Goal: Communication & Community: Answer question/provide support

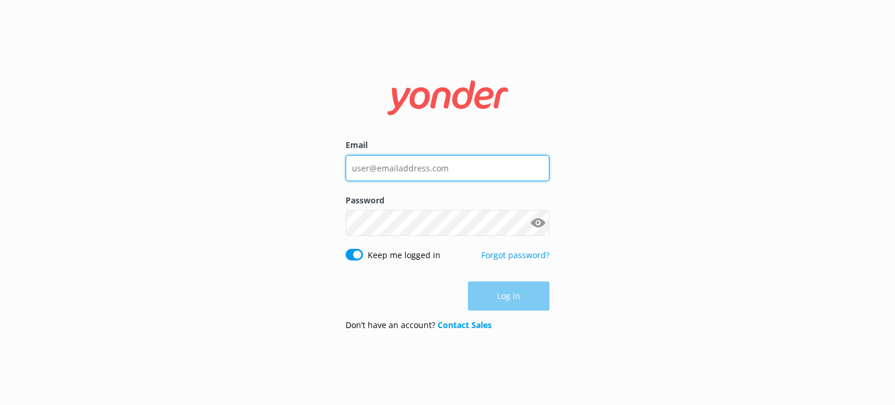
type input "[EMAIL_ADDRESS][DOMAIN_NAME]"
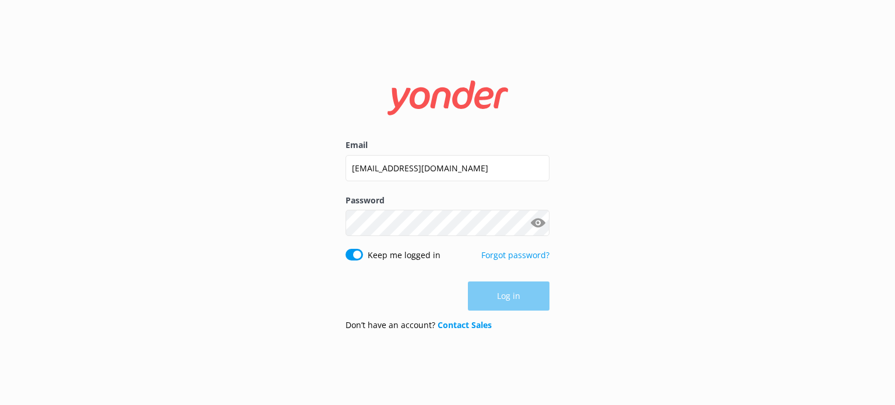
click at [522, 293] on div "Log in" at bounding box center [448, 295] width 204 height 29
click at [529, 301] on button "Log in" at bounding box center [509, 296] width 82 height 29
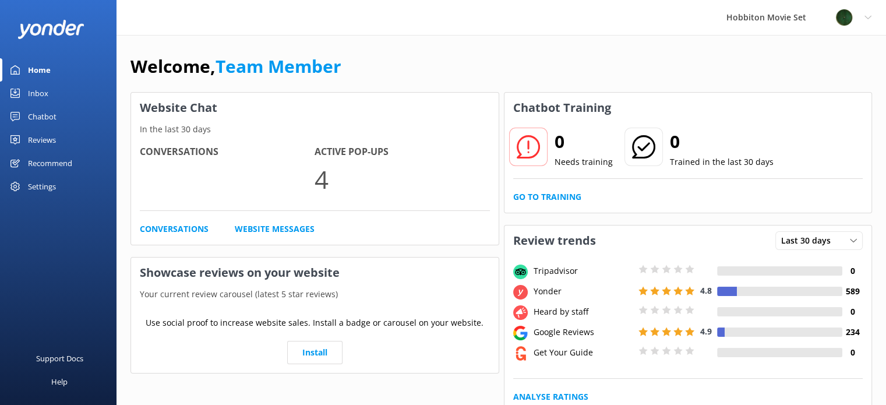
click at [48, 119] on div "Chatbot" at bounding box center [42, 116] width 29 height 23
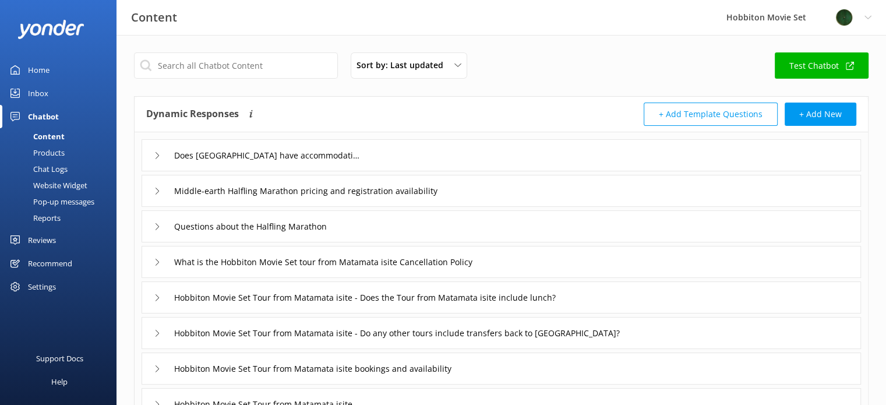
click at [47, 93] on div "Inbox" at bounding box center [38, 93] width 20 height 23
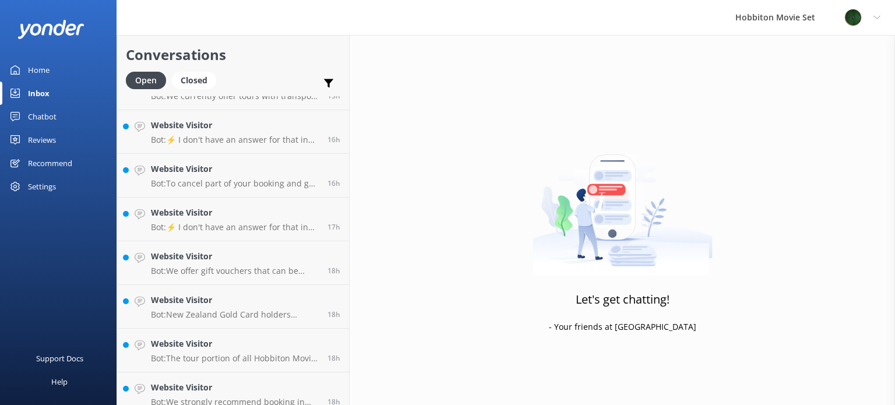
scroll to position [1089, 0]
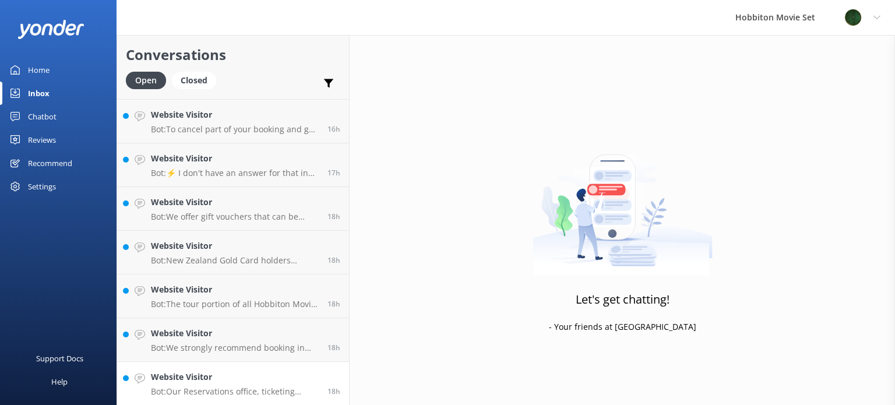
drag, startPoint x: 248, startPoint y: 382, endPoint x: 254, endPoint y: 381, distance: 5.9
click at [248, 382] on h4 "Website Visitor" at bounding box center [235, 377] width 168 height 13
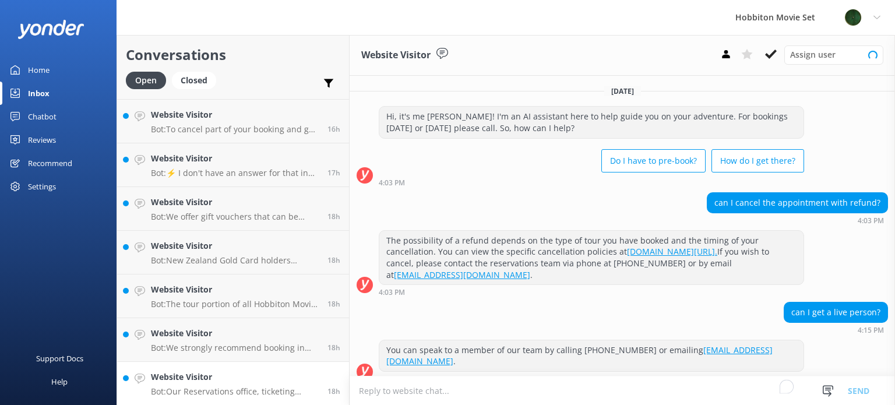
scroll to position [108, 0]
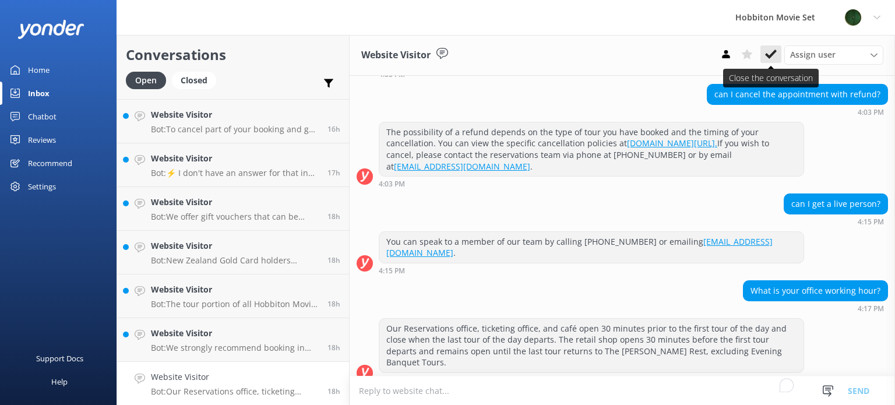
click at [777, 52] on button at bounding box center [770, 53] width 21 height 17
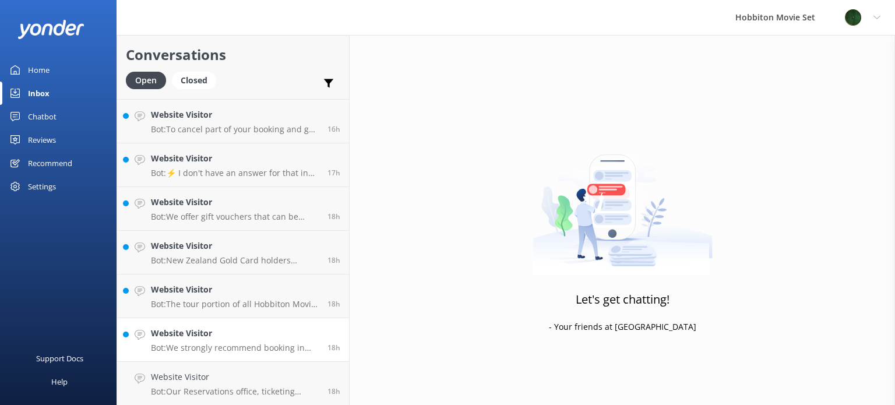
scroll to position [1045, 0]
click at [283, 391] on p "Bot: We strongly recommend booking in advance as our tours are known to sell ou…" at bounding box center [235, 391] width 168 height 10
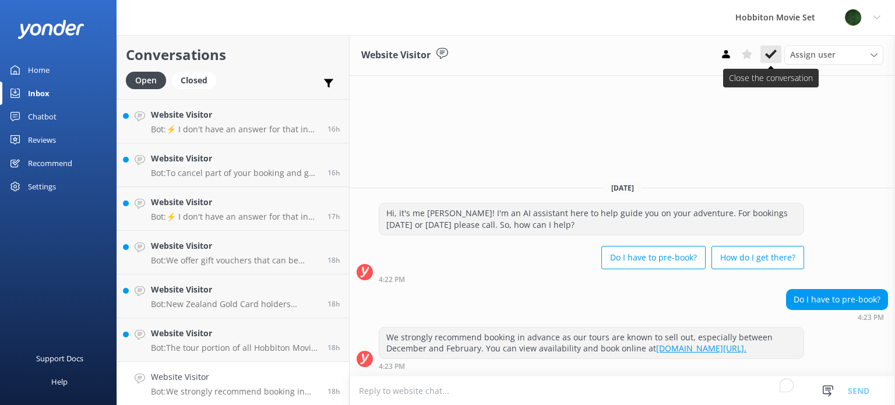
click at [768, 49] on icon at bounding box center [771, 54] width 12 height 12
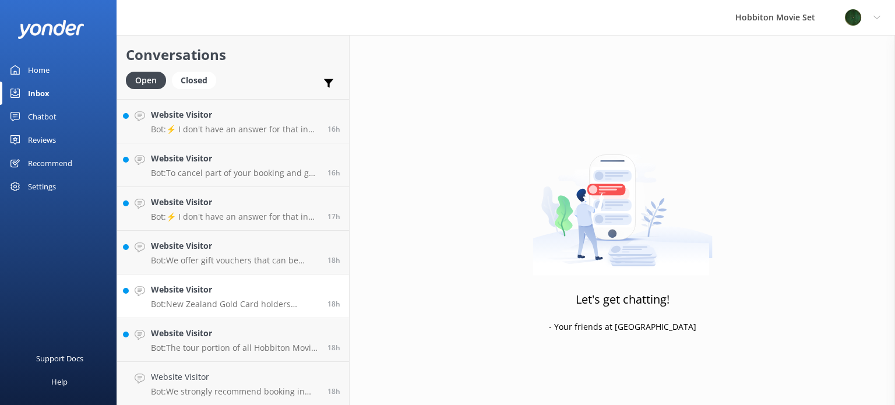
scroll to position [1002, 0]
click at [255, 389] on p "Bot: The tour portion of all Hobbiton Movie Set tour experiences is approximate…" at bounding box center [235, 391] width 168 height 10
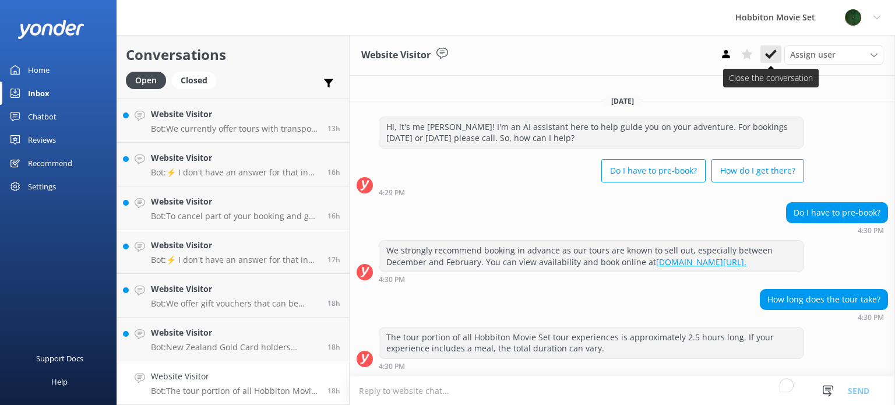
click at [769, 51] on icon at bounding box center [771, 54] width 12 height 12
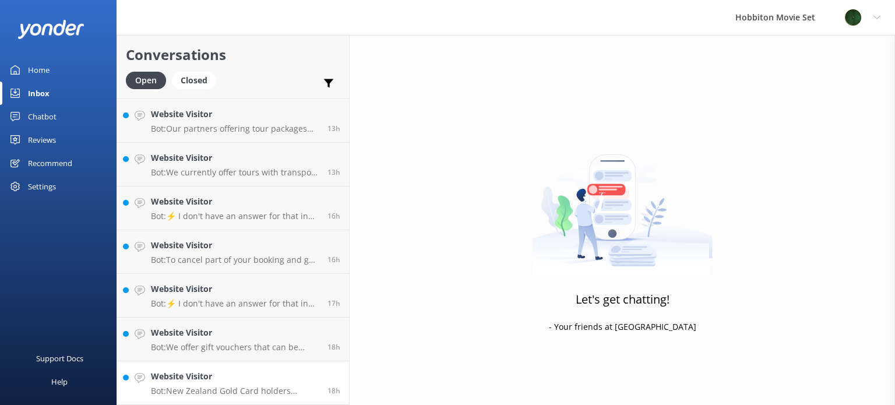
scroll to position [958, 0]
click at [249, 375] on h4 "Website Visitor" at bounding box center [235, 377] width 168 height 13
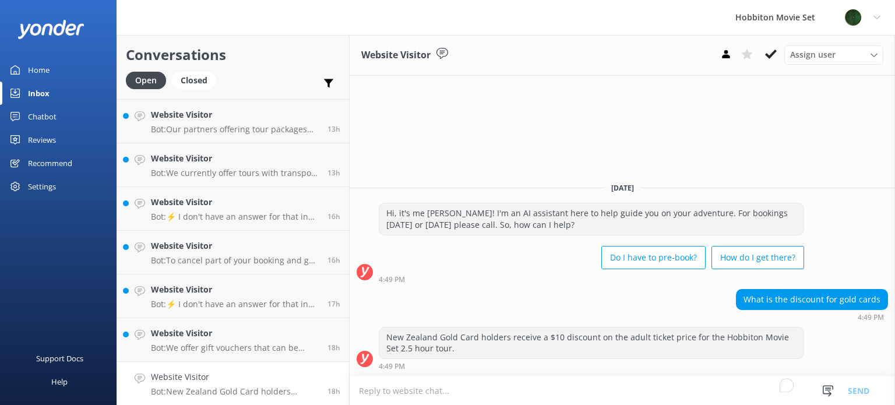
click at [774, 56] on icon at bounding box center [771, 54] width 12 height 12
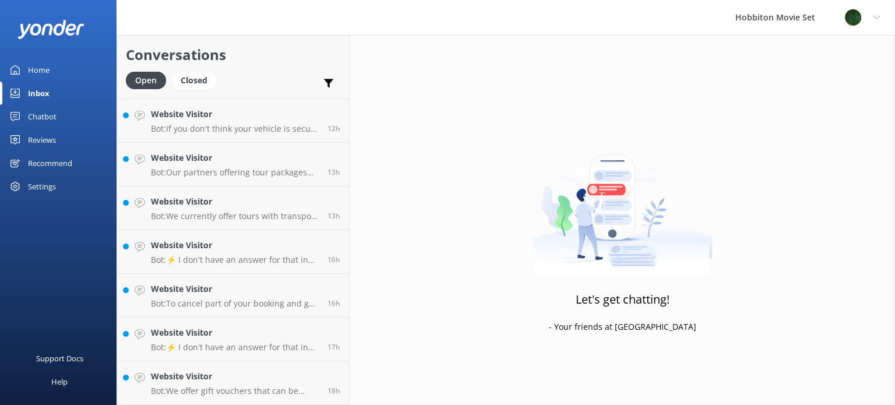
scroll to position [914, 0]
click at [270, 382] on h4 "Website Visitor" at bounding box center [235, 377] width 168 height 13
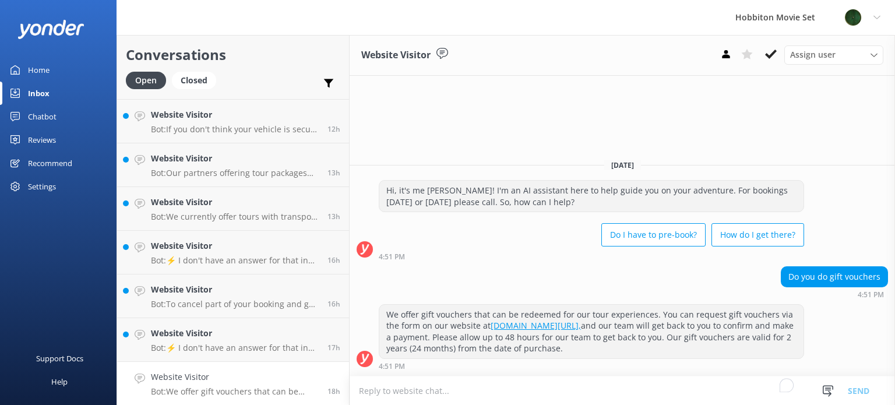
click at [768, 51] on icon at bounding box center [771, 54] width 12 height 12
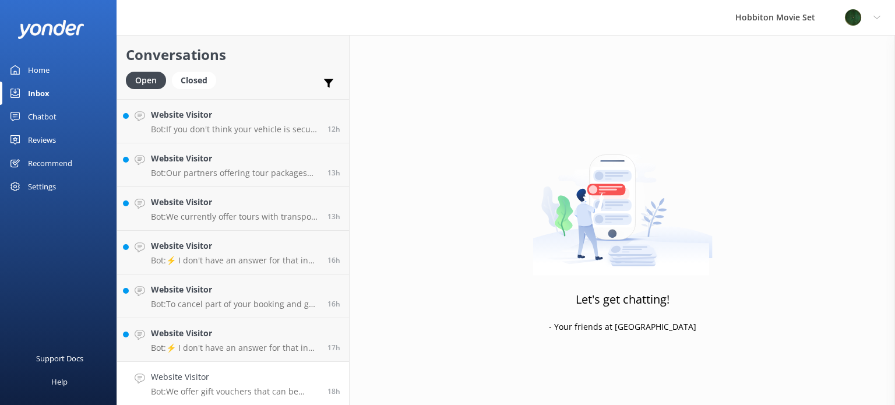
scroll to position [871, 0]
click at [276, 377] on h4 "Website Visitor" at bounding box center [235, 377] width 168 height 13
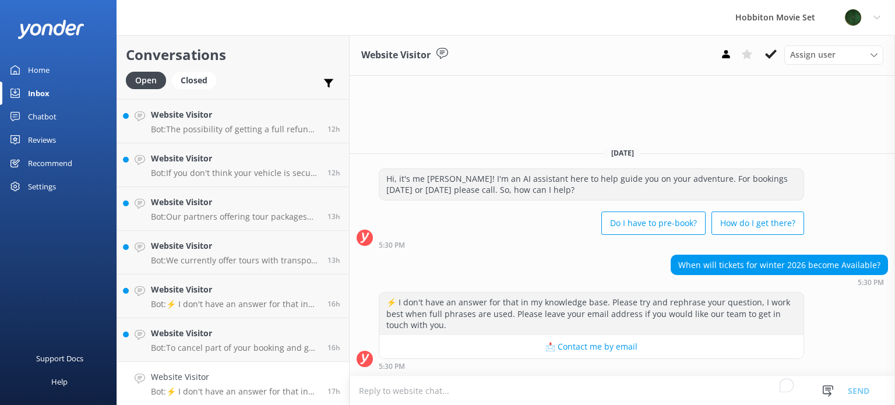
click at [772, 57] on use at bounding box center [771, 54] width 12 height 9
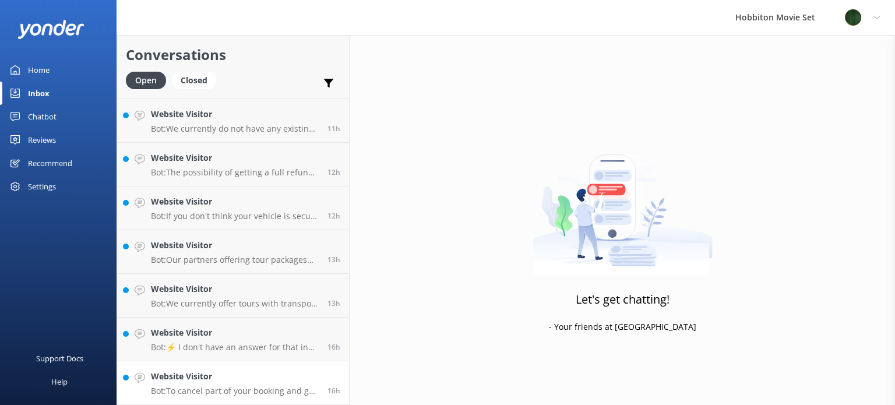
scroll to position [827, 0]
click at [259, 378] on h4 "Website Visitor" at bounding box center [235, 376] width 168 height 13
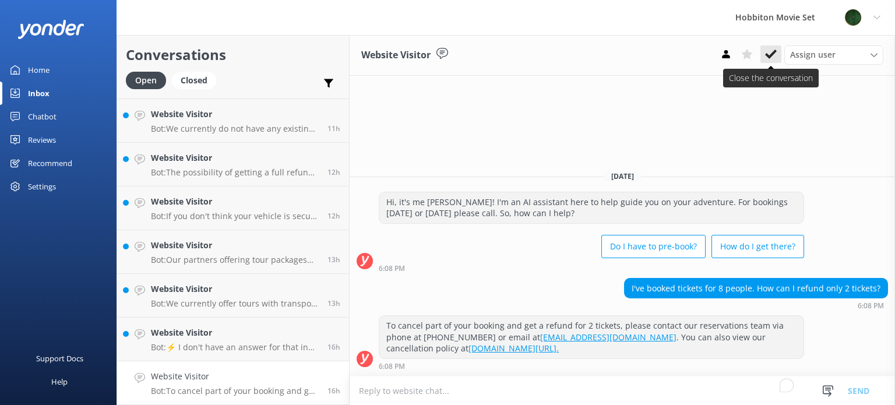
click at [774, 51] on use at bounding box center [771, 54] width 12 height 9
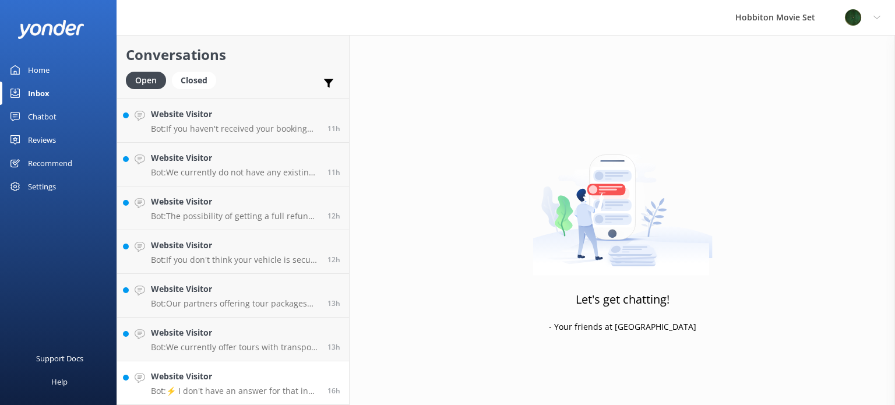
scroll to position [783, 0]
click at [273, 383] on div "Website Visitor Bot: ⚡ I don't have an answer for that in my knowledge base. Pl…" at bounding box center [235, 384] width 168 height 26
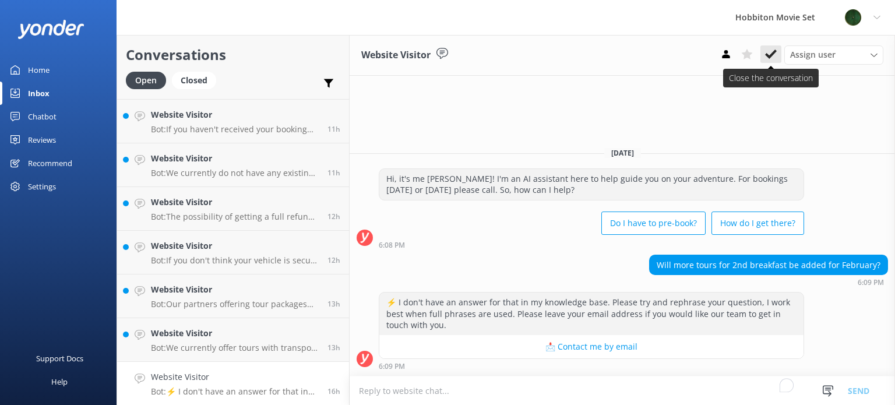
click at [767, 55] on use at bounding box center [771, 54] width 12 height 9
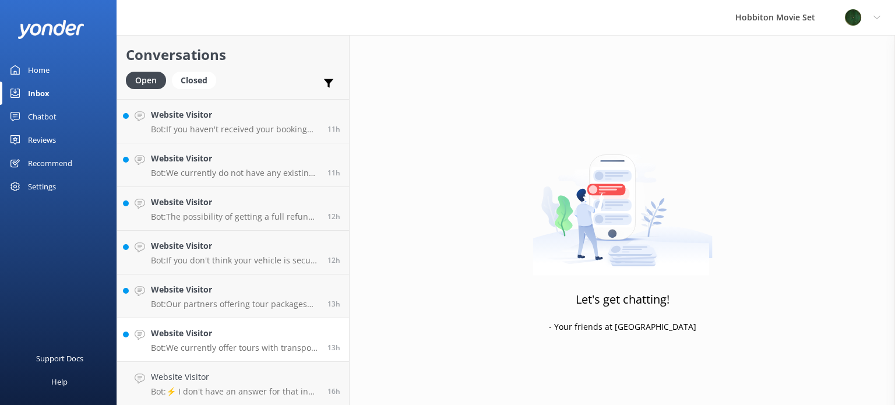
scroll to position [740, 0]
click at [242, 378] on h4 "Website Visitor" at bounding box center [235, 377] width 168 height 13
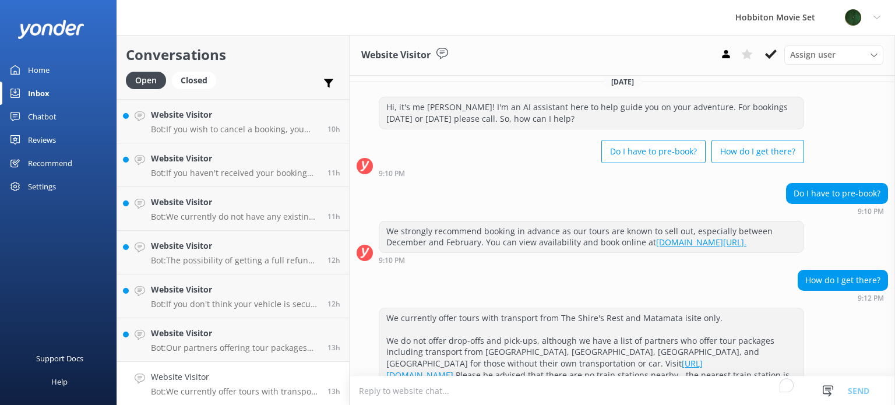
scroll to position [68, 0]
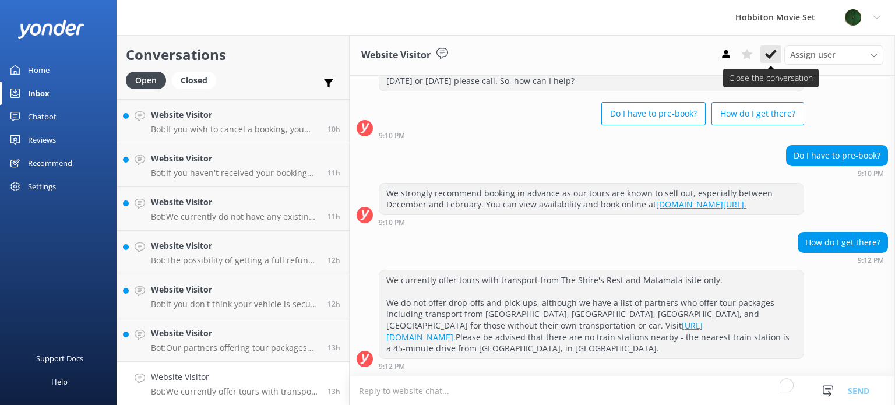
click at [773, 59] on icon at bounding box center [771, 54] width 12 height 12
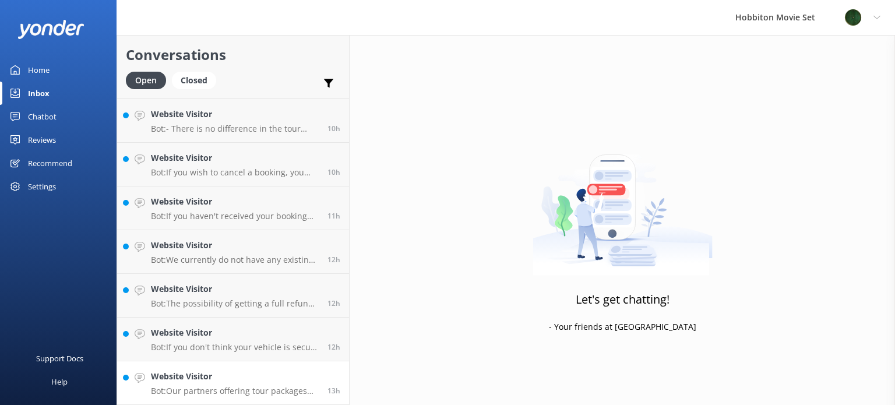
scroll to position [696, 0]
click at [279, 382] on h4 "Website Visitor" at bounding box center [235, 377] width 168 height 13
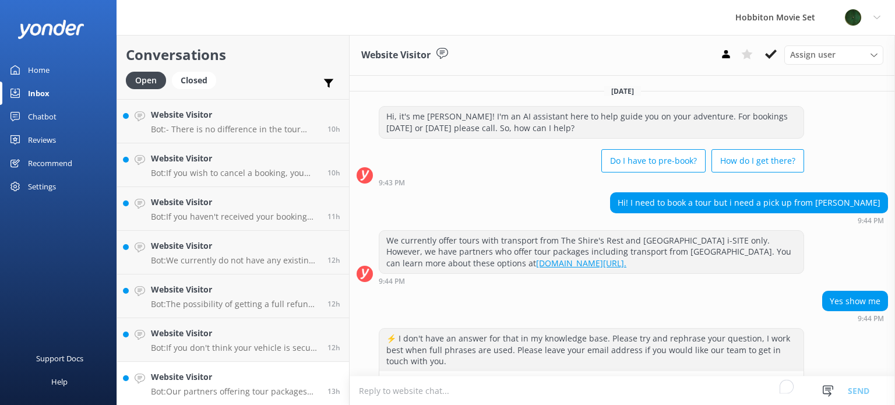
scroll to position [143, 0]
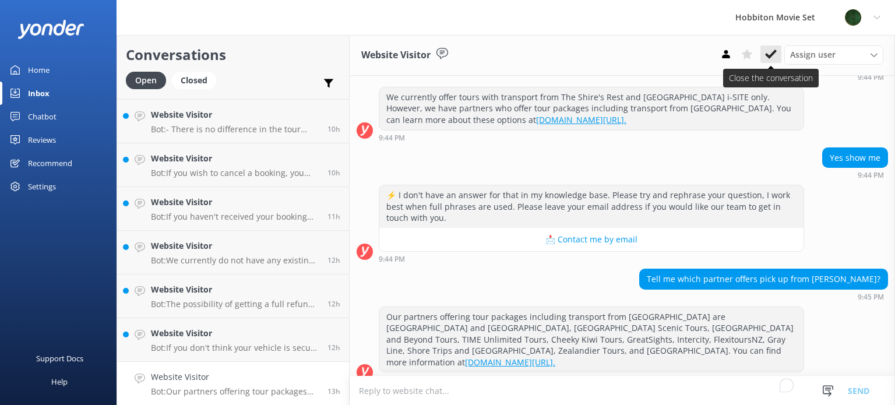
click at [772, 52] on icon at bounding box center [771, 54] width 12 height 12
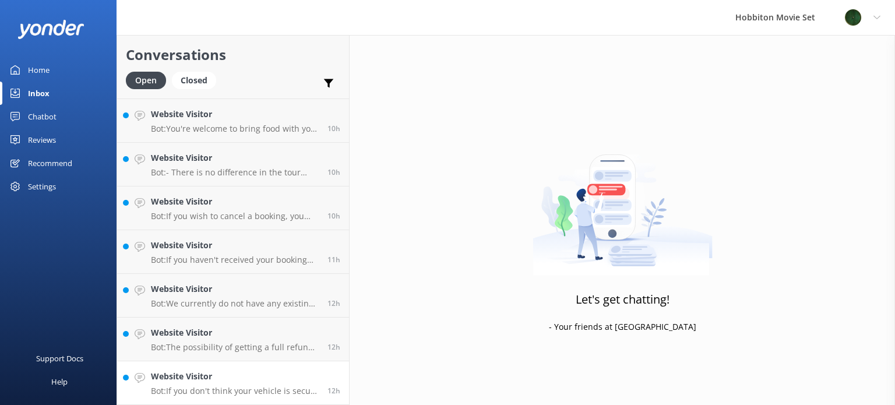
scroll to position [653, 0]
click at [224, 375] on h4 "Website Visitor" at bounding box center [235, 376] width 168 height 13
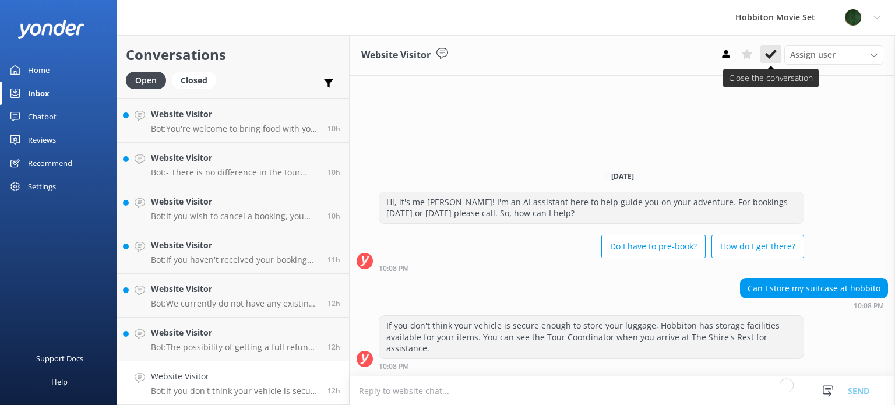
click at [767, 58] on icon at bounding box center [771, 54] width 12 height 12
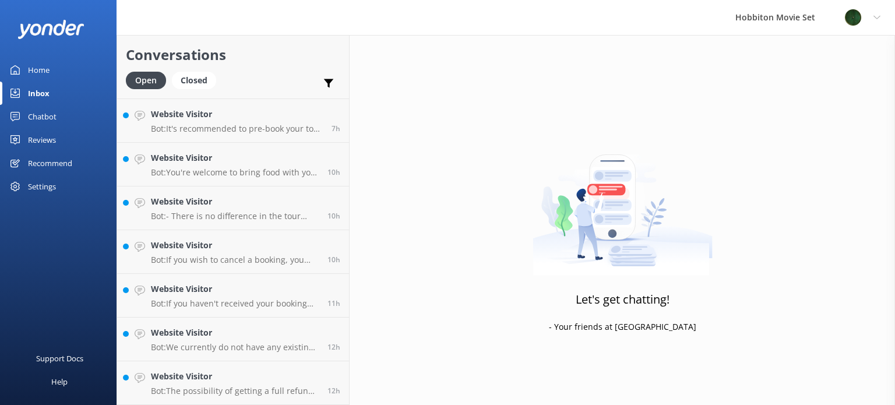
scroll to position [608, 0]
click at [242, 384] on div "Website Visitor Bot: The possibility of getting a full refund depends on the ty…" at bounding box center [235, 384] width 168 height 26
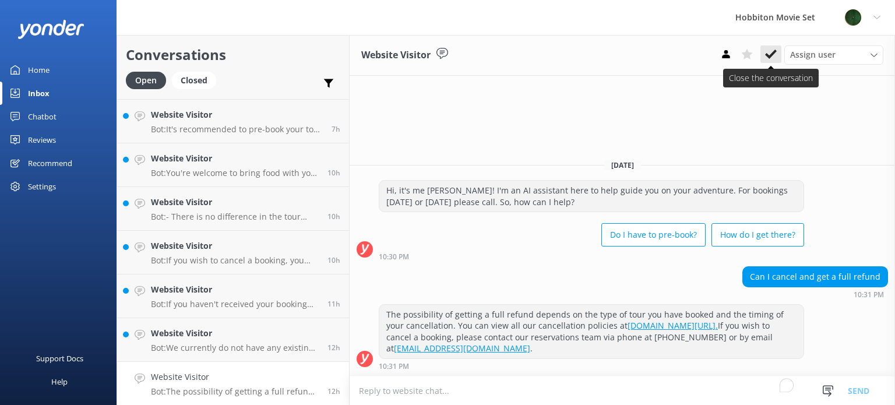
click at [774, 55] on use at bounding box center [771, 54] width 12 height 9
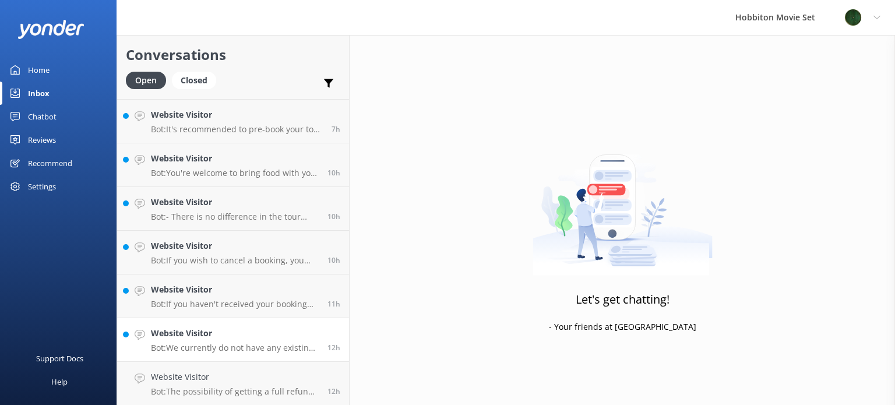
scroll to position [565, 0]
click at [275, 389] on p "Bot: We currently do not have any existing promo codes." at bounding box center [235, 391] width 168 height 10
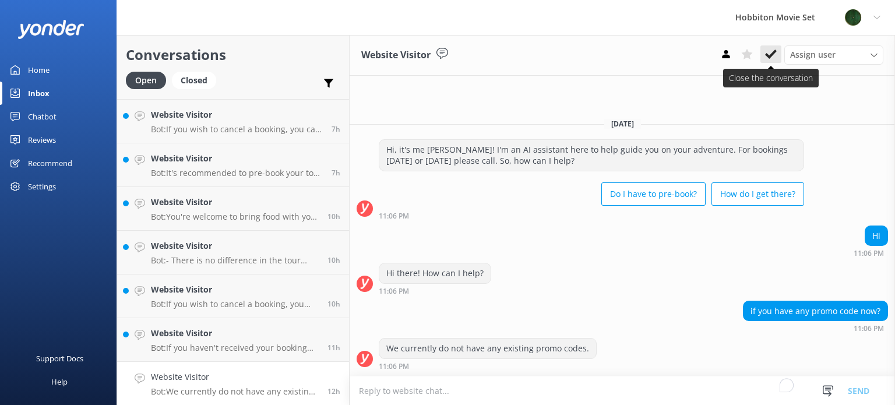
click at [769, 54] on icon at bounding box center [771, 54] width 12 height 12
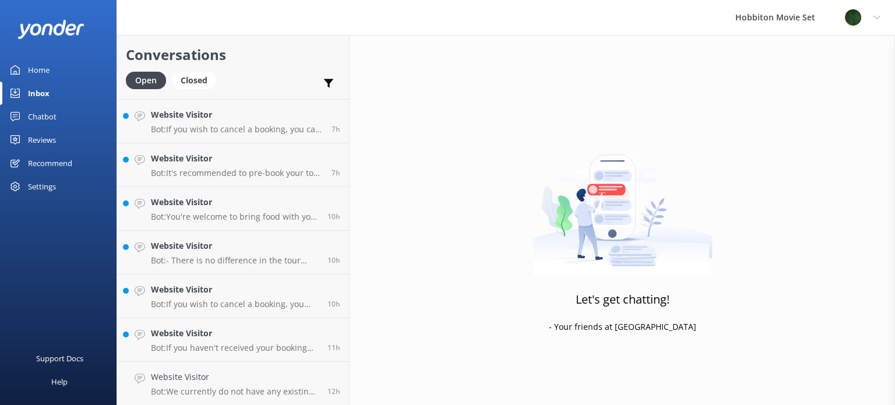
scroll to position [521, 0]
click at [205, 372] on h4 "Website Visitor" at bounding box center [235, 377] width 168 height 13
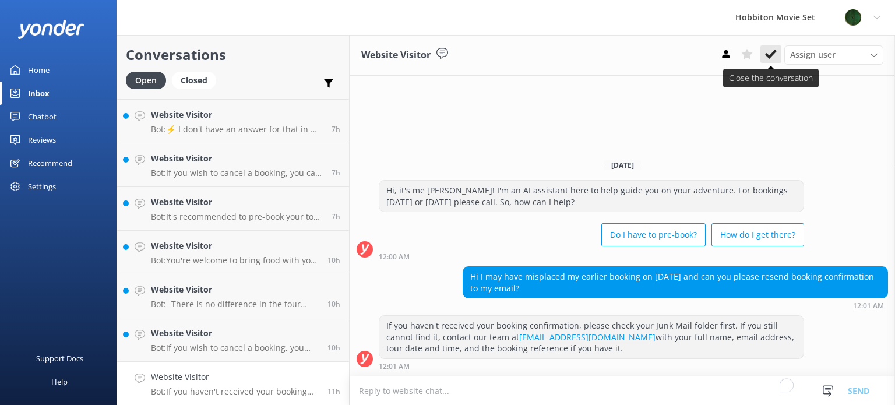
click at [769, 57] on use at bounding box center [771, 54] width 12 height 9
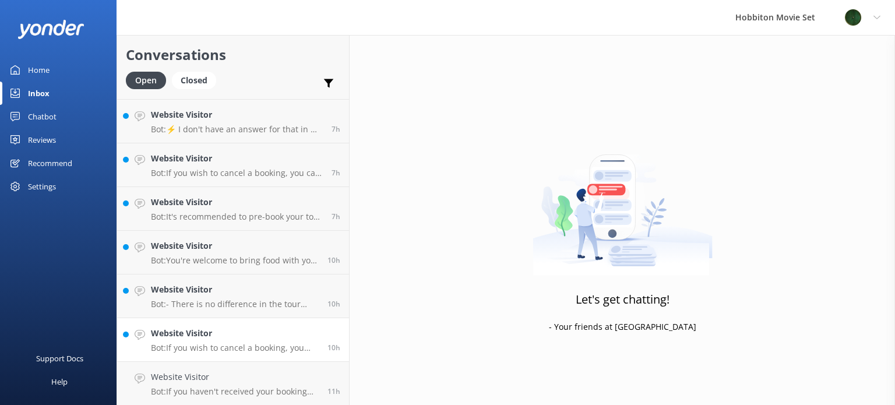
scroll to position [478, 0]
click at [269, 386] on p "Bot: If you wish to cancel a booking, you can contact our reservations team via…" at bounding box center [235, 391] width 168 height 10
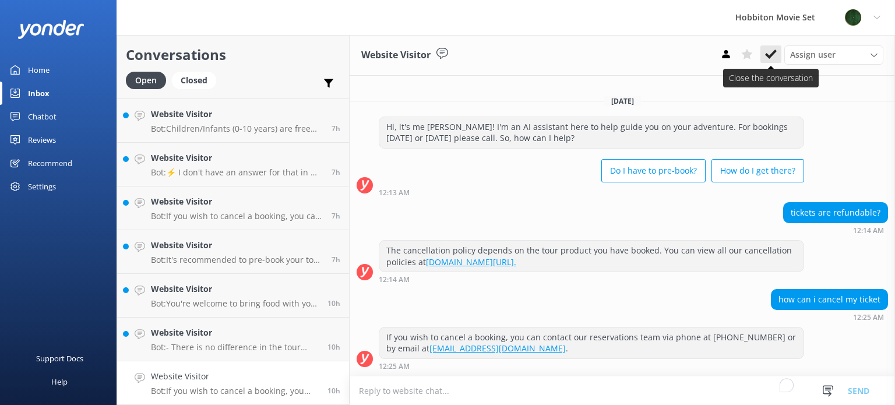
click at [767, 52] on icon at bounding box center [771, 54] width 12 height 12
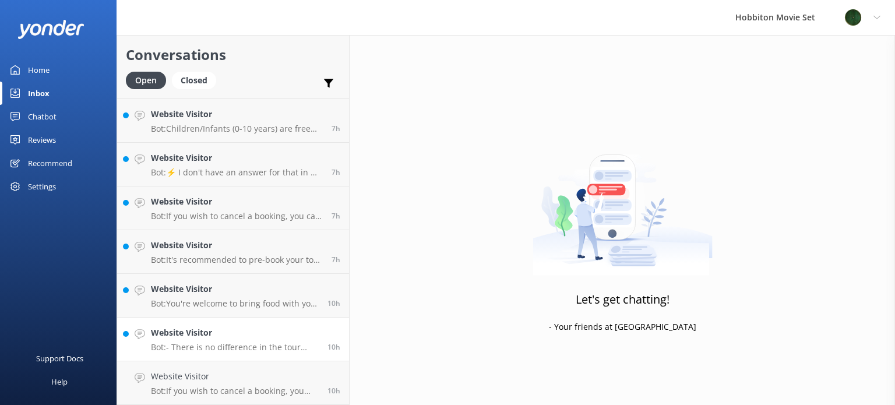
scroll to position [434, 0]
click at [279, 378] on h4 "Website Visitor" at bounding box center [235, 377] width 168 height 13
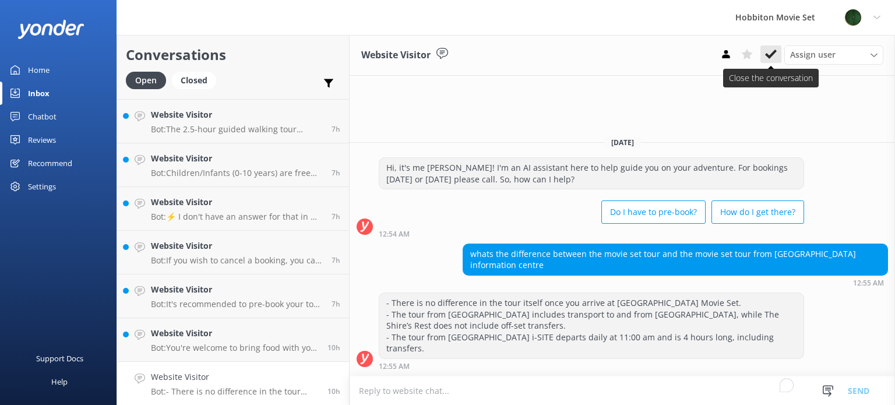
click at [769, 55] on use at bounding box center [771, 54] width 12 height 9
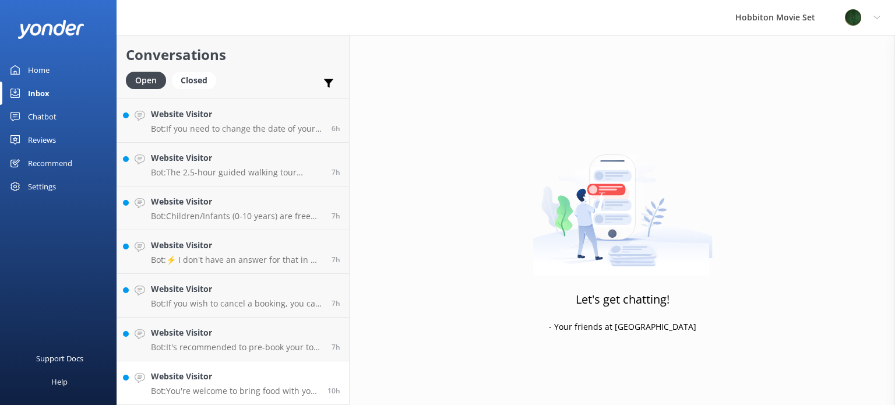
scroll to position [390, 0]
click at [272, 384] on div "Website Visitor Bot: You're welcome to bring food with you on the tour. Please …" at bounding box center [235, 384] width 168 height 26
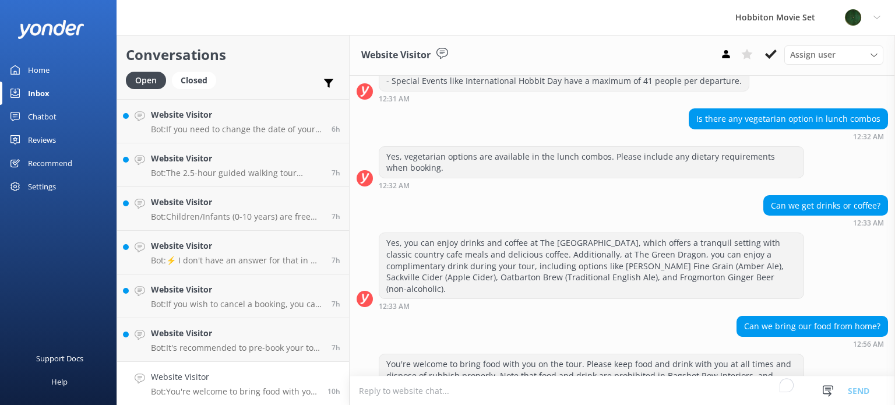
scroll to position [448, 0]
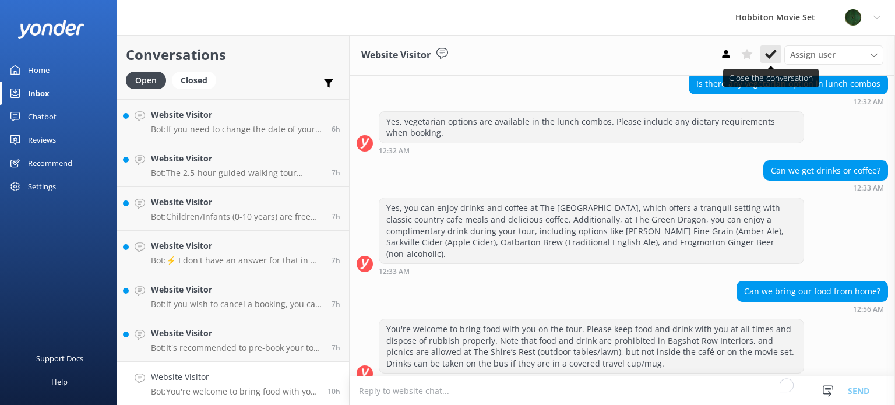
click at [774, 52] on use at bounding box center [771, 54] width 12 height 9
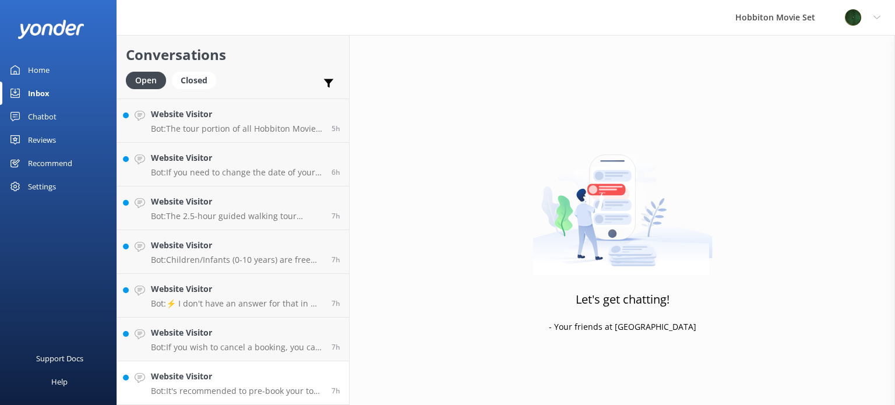
scroll to position [346, 0]
click at [232, 391] on p "Bot: It's recommended to pre-book your tour as early as possible, especially du…" at bounding box center [237, 391] width 172 height 10
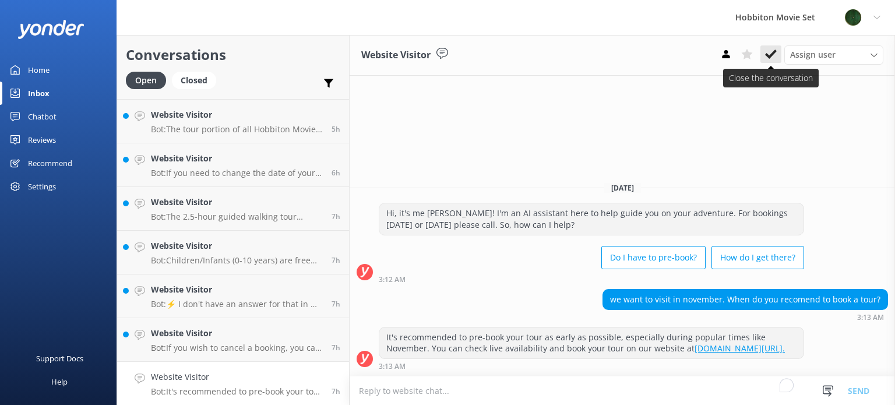
click at [769, 55] on icon at bounding box center [771, 54] width 12 height 12
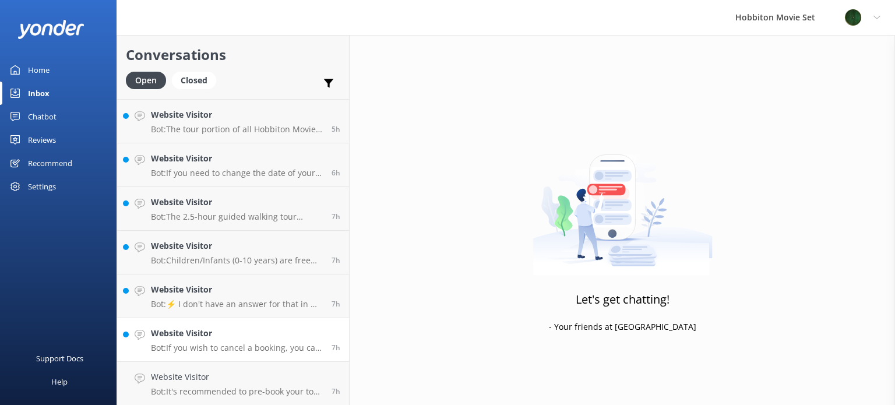
scroll to position [303, 0]
click at [258, 381] on h4 "Website Visitor" at bounding box center [237, 376] width 172 height 13
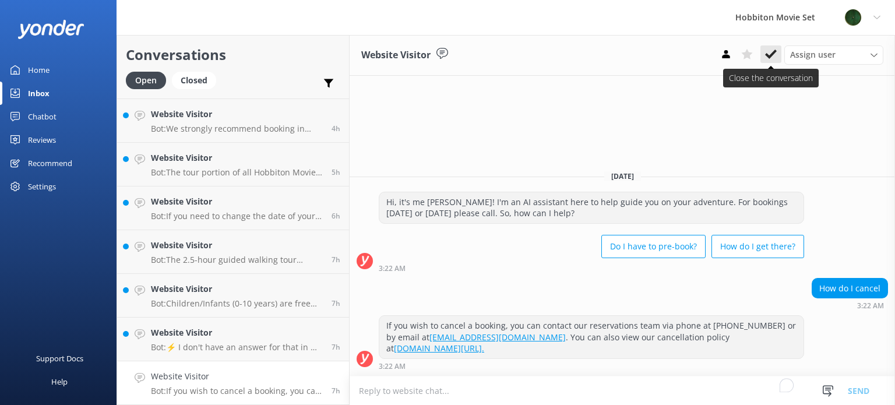
click at [772, 55] on use at bounding box center [771, 54] width 12 height 9
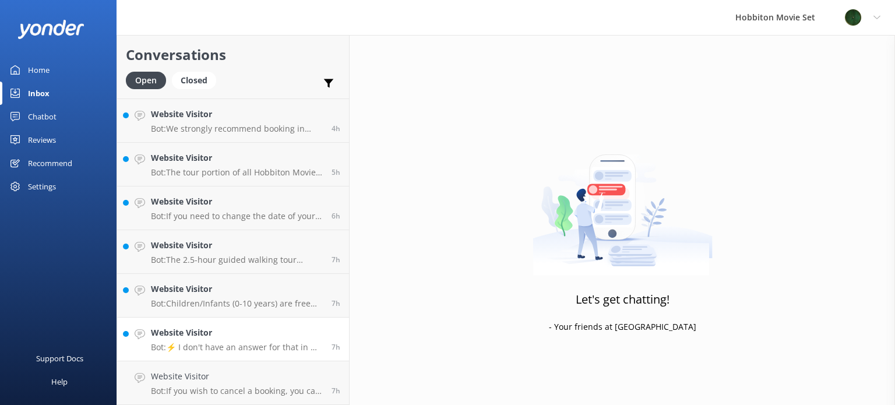
scroll to position [259, 0]
click at [238, 386] on p "Bot: ⚡ I don't have an answer for that in my knowledge base. Please try and rep…" at bounding box center [237, 391] width 172 height 10
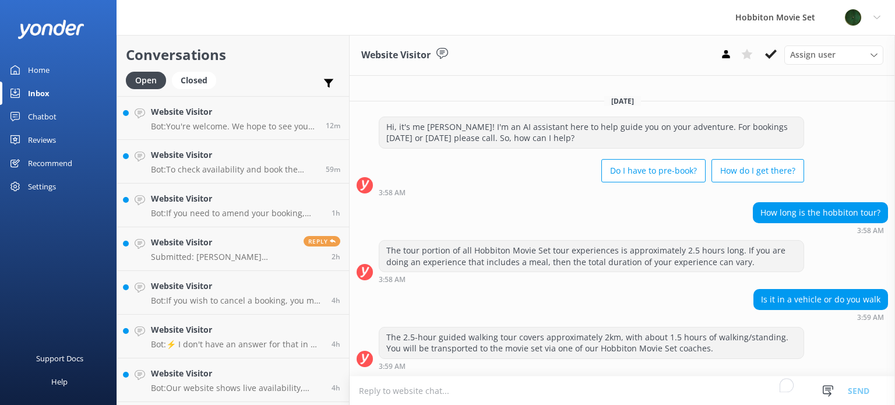
scroll to position [171, 0]
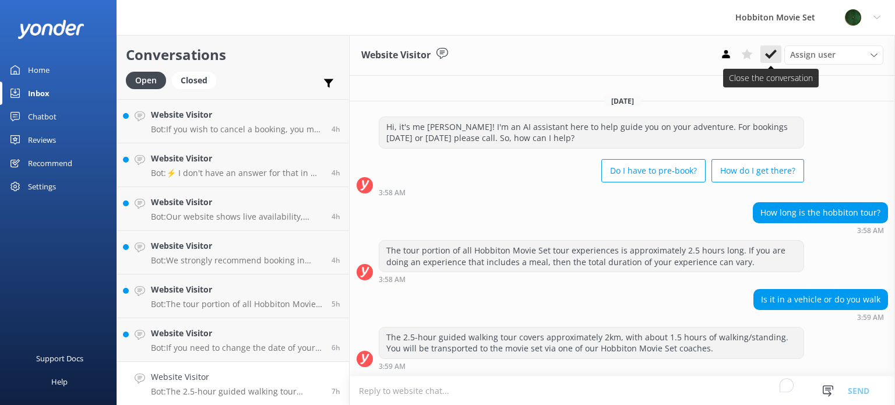
click at [769, 58] on icon at bounding box center [771, 54] width 12 height 12
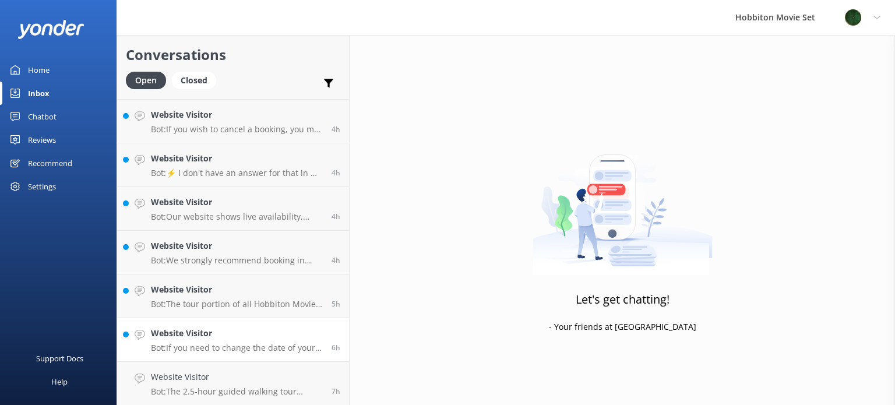
scroll to position [128, 0]
drag, startPoint x: 287, startPoint y: 382, endPoint x: 326, endPoint y: 369, distance: 41.6
click at [287, 382] on h4 "Website Visitor" at bounding box center [237, 376] width 172 height 13
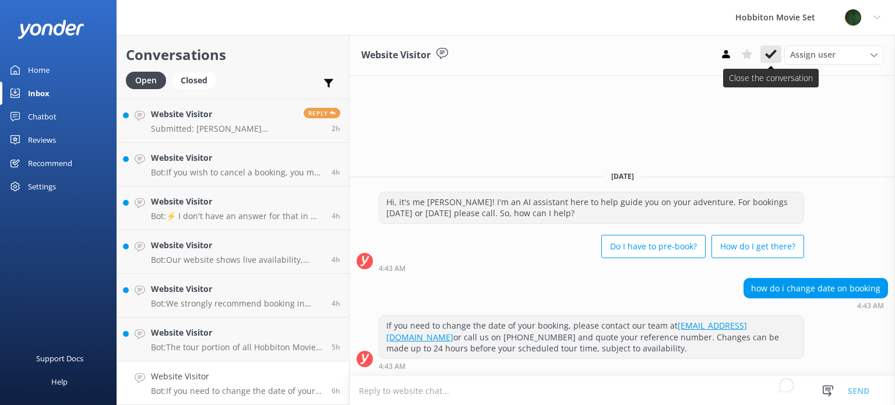
click at [772, 52] on icon at bounding box center [771, 54] width 12 height 12
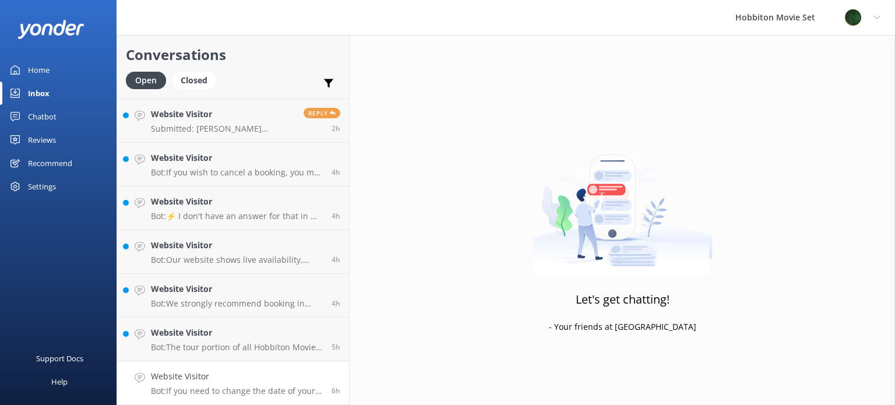
click at [269, 379] on h4 "Website Visitor" at bounding box center [237, 376] width 172 height 13
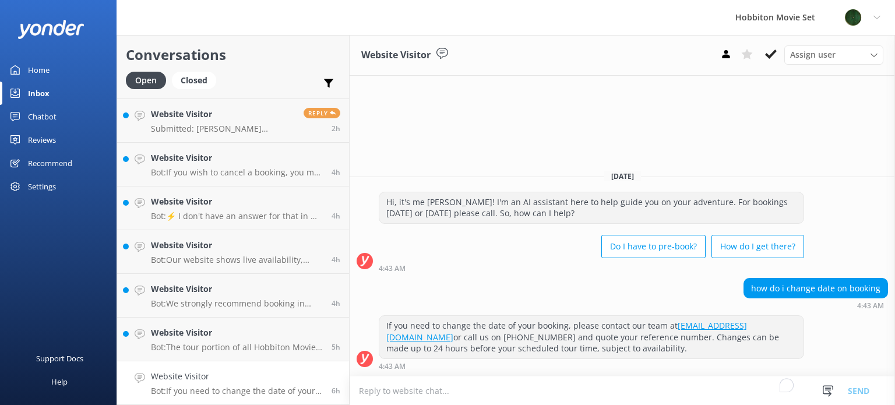
scroll to position [84, 0]
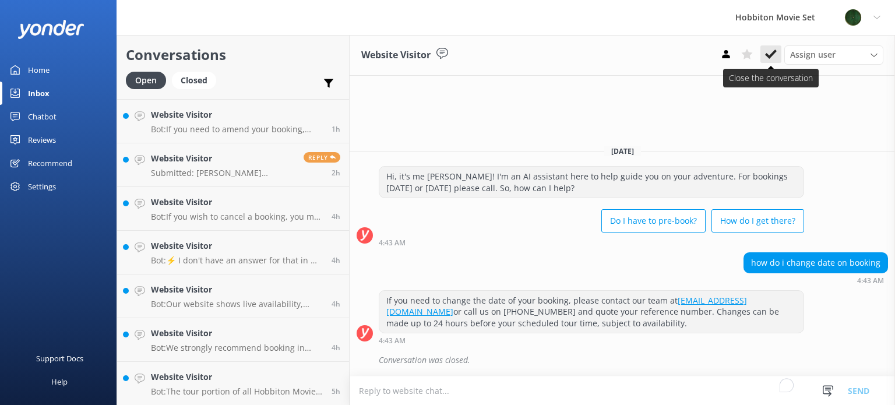
click at [766, 53] on icon at bounding box center [771, 54] width 12 height 12
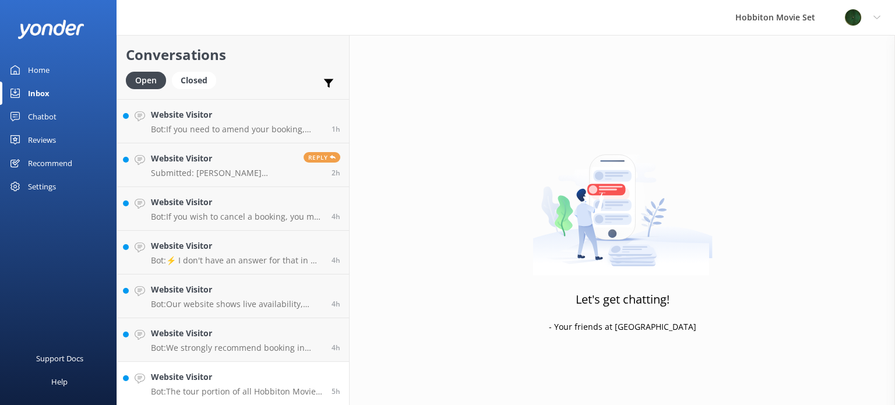
click at [288, 378] on h4 "Website Visitor" at bounding box center [237, 377] width 172 height 13
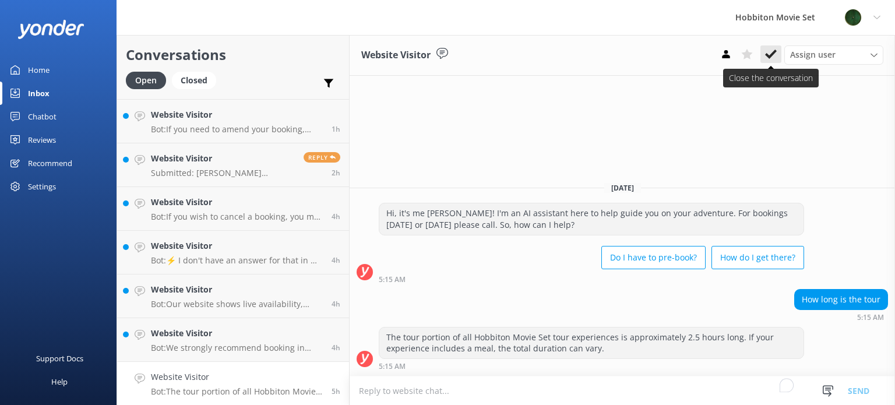
click at [773, 56] on icon at bounding box center [771, 54] width 12 height 12
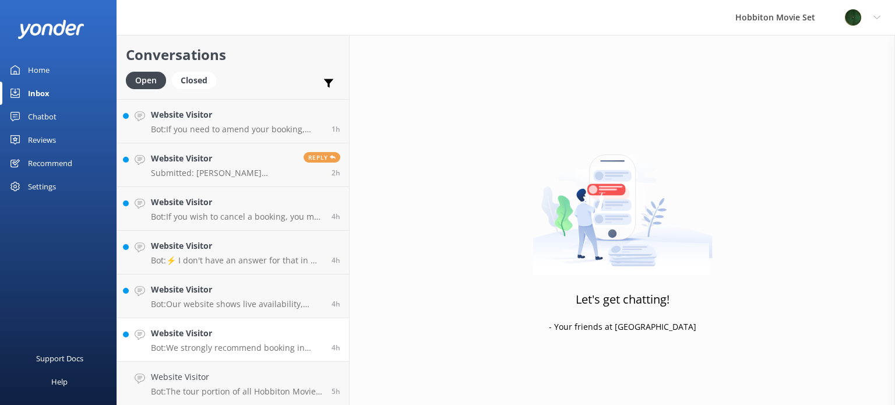
scroll to position [40, 0]
click at [275, 379] on h4 "Website Visitor" at bounding box center [237, 377] width 172 height 13
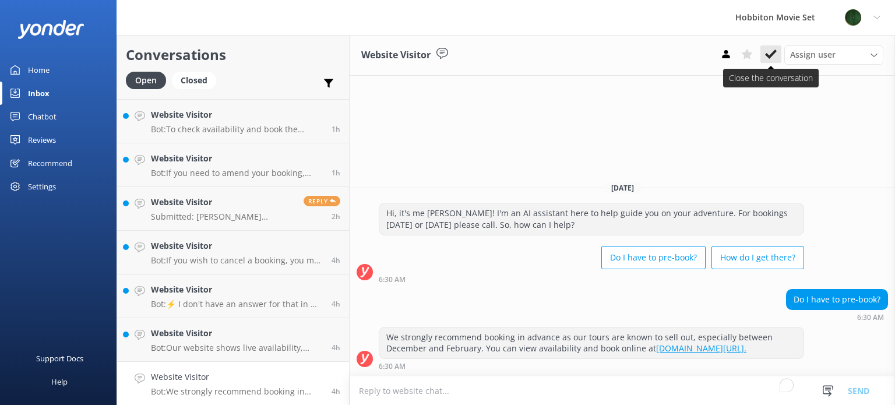
click at [769, 55] on use at bounding box center [771, 54] width 12 height 9
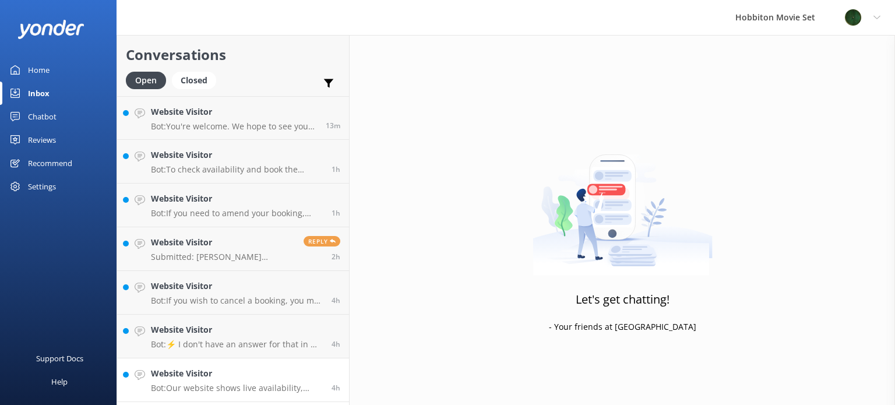
click at [265, 386] on p "Bot: Our website shows live availability, typically offering bookings 6-12 mont…" at bounding box center [237, 388] width 172 height 10
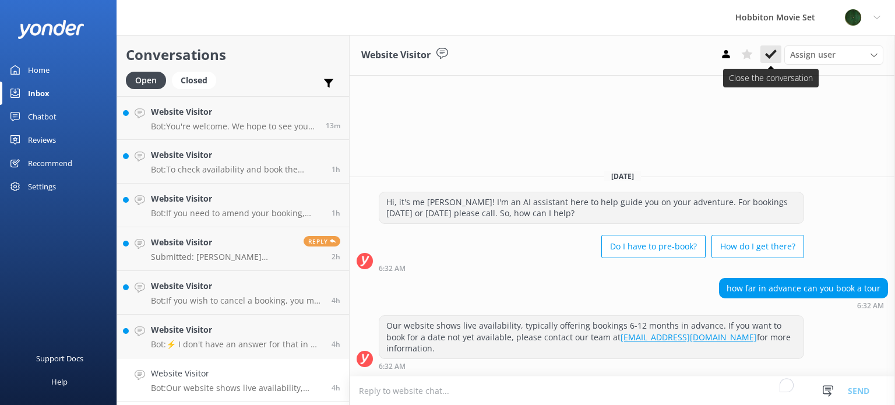
click at [772, 57] on use at bounding box center [771, 54] width 12 height 9
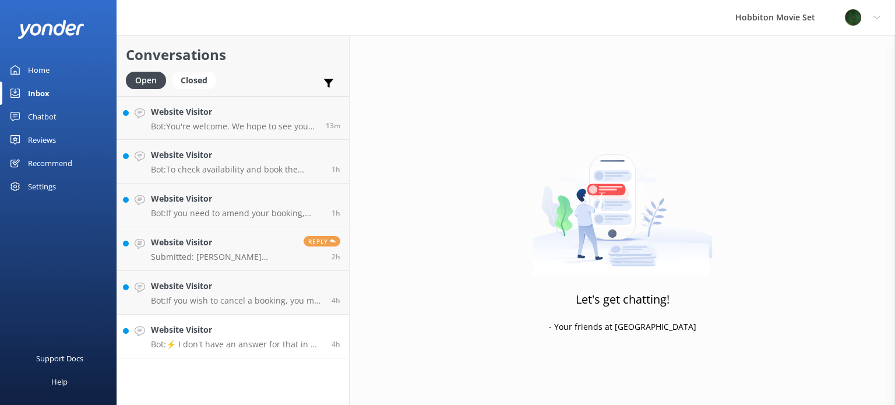
click at [286, 344] on p "Bot: ⚡ I don't have an answer for that in my knowledge base. Please try and rep…" at bounding box center [237, 344] width 172 height 10
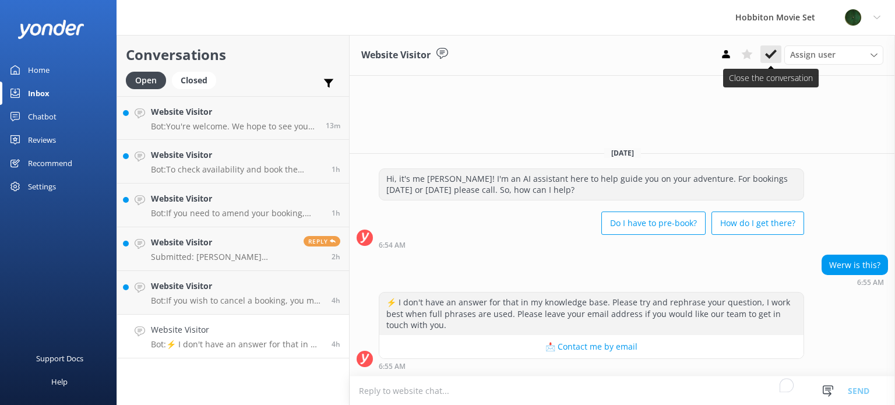
click at [765, 55] on button at bounding box center [770, 53] width 21 height 17
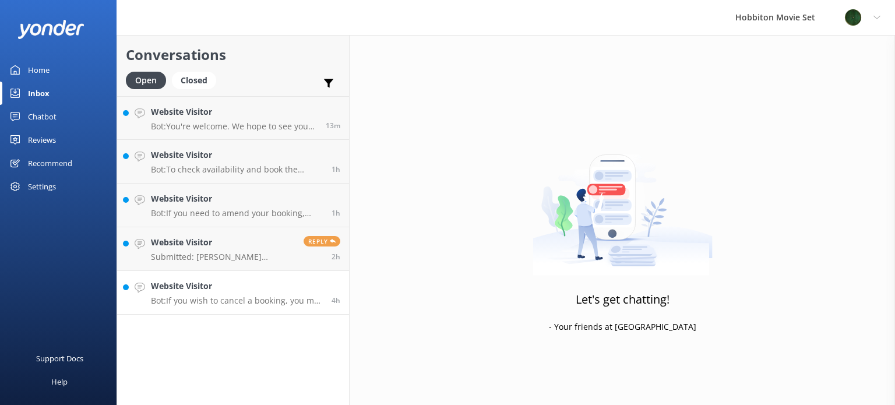
click at [283, 300] on p "Bot: If you wish to cancel a booking, you may do so by contacting our reservati…" at bounding box center [237, 300] width 172 height 10
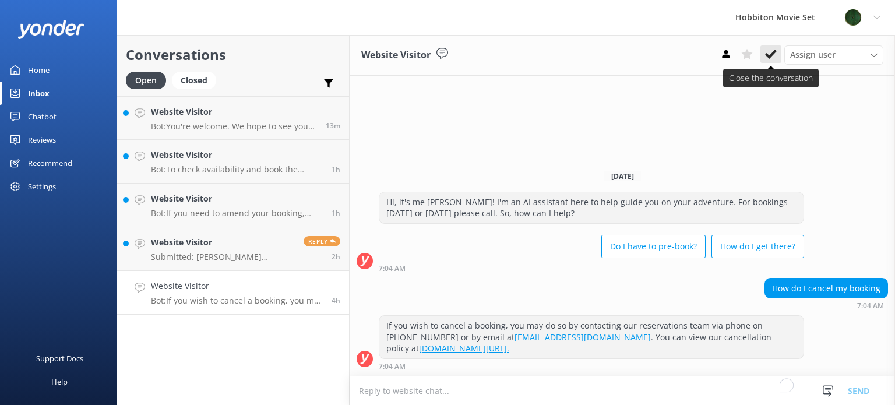
click at [774, 51] on icon at bounding box center [771, 54] width 12 height 12
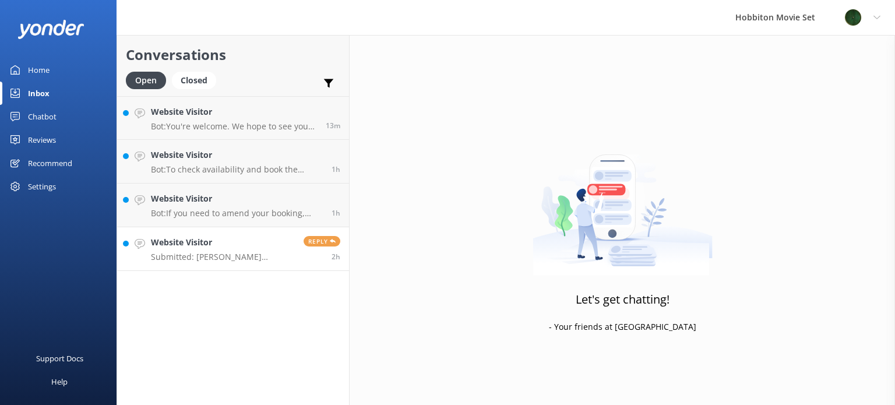
click at [250, 255] on p "Submitted: [PERSON_NAME] [PERSON_NAME][EMAIL_ADDRESS][DOMAIN_NAME] 10 000 580 0…" at bounding box center [223, 257] width 144 height 10
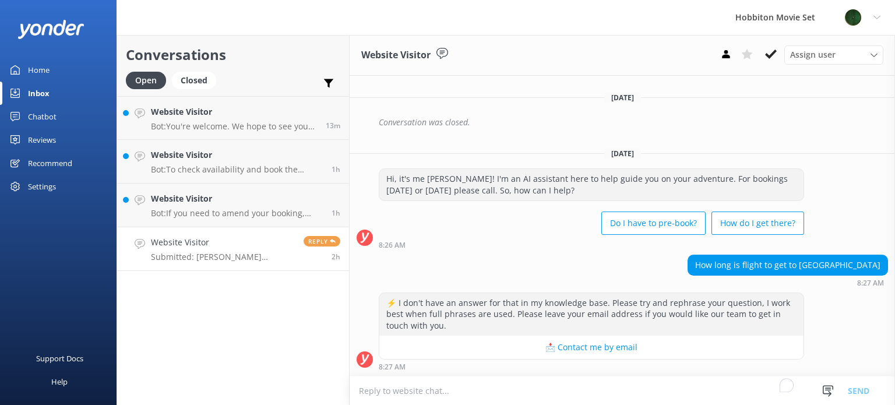
scroll to position [653, 0]
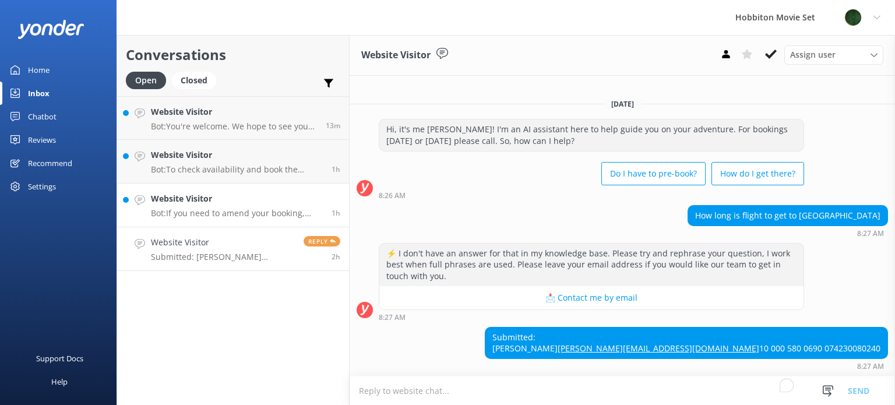
click at [220, 219] on link "Website Visitor Bot: If you need to amend your booking, please contact our team…" at bounding box center [233, 206] width 232 height 44
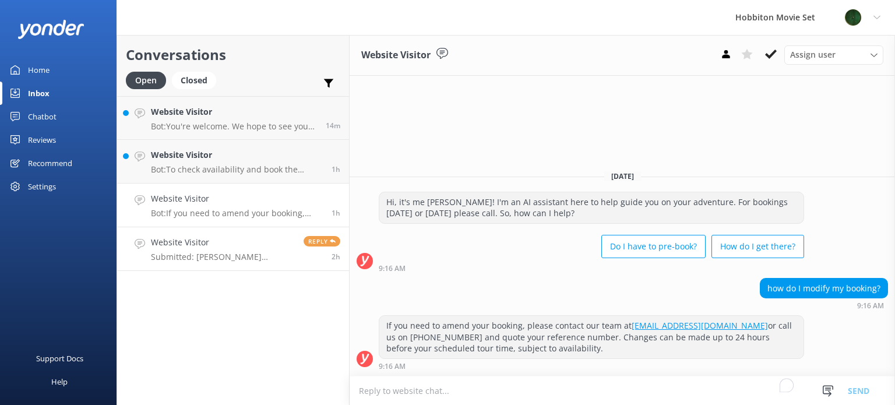
click at [156, 254] on p "Submitted: [PERSON_NAME] [PERSON_NAME][EMAIL_ADDRESS][DOMAIN_NAME] 10 000 580 0…" at bounding box center [223, 257] width 144 height 10
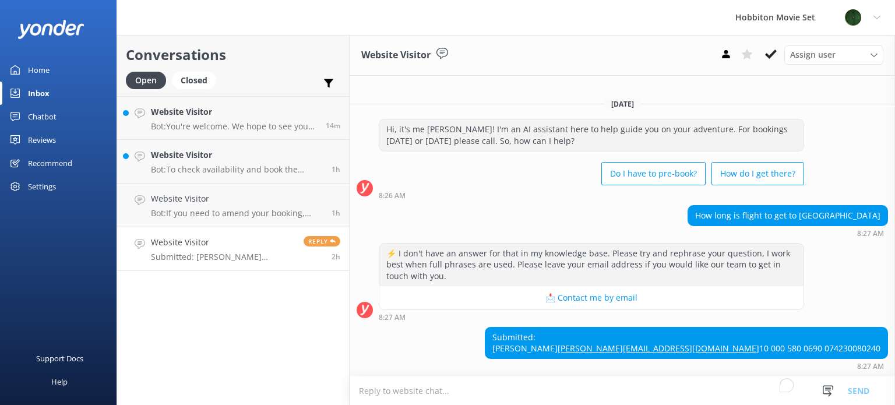
scroll to position [653, 0]
click at [878, 55] on div "Assign user" at bounding box center [833, 54] width 93 height 13
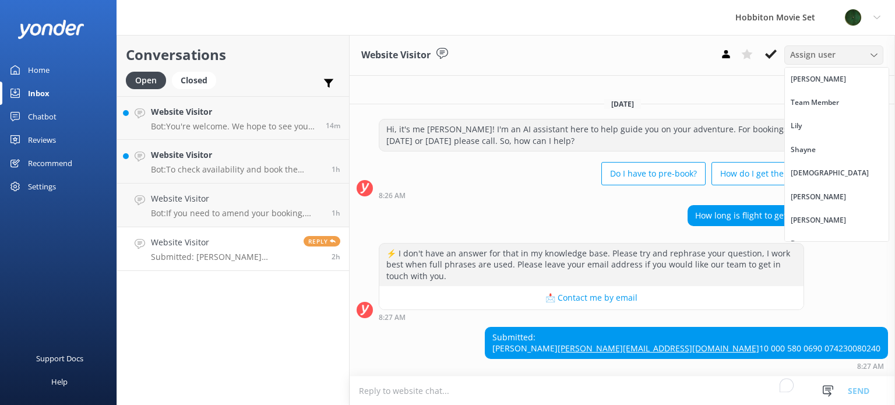
click at [878, 55] on div "Assign user" at bounding box center [833, 54] width 93 height 13
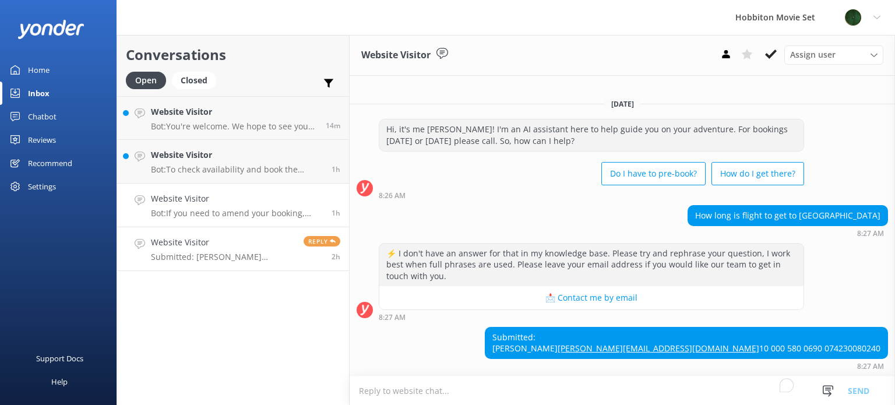
click at [277, 207] on div "Website Visitor Bot: If you need to amend your booking, please contact our team…" at bounding box center [237, 205] width 172 height 26
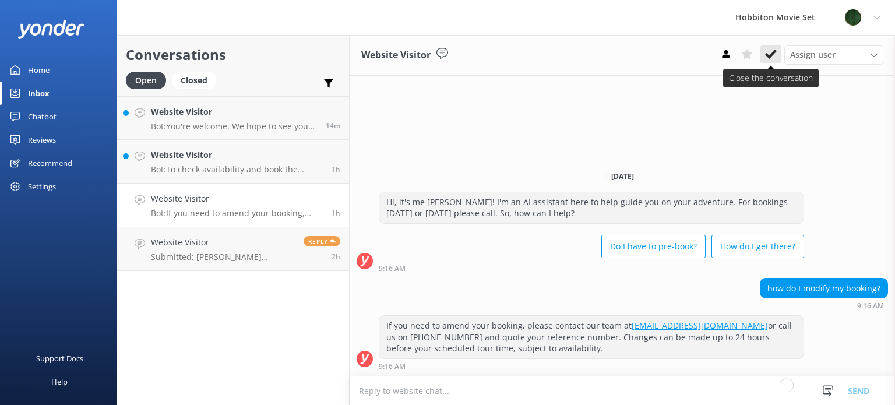
click at [773, 51] on icon at bounding box center [771, 54] width 12 height 12
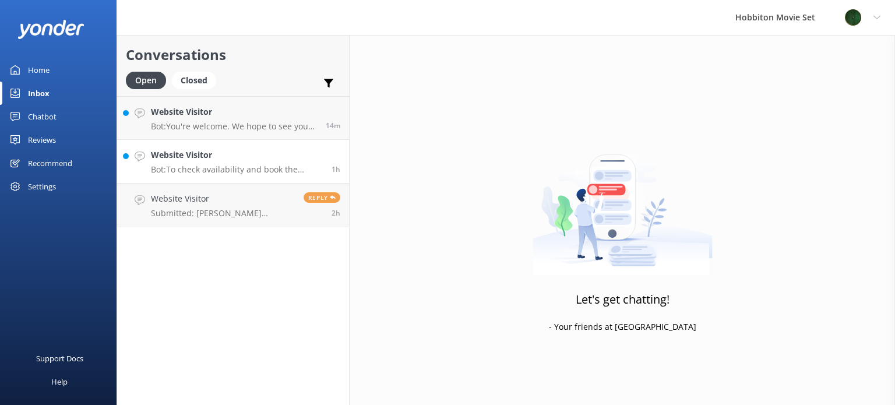
click at [229, 169] on p "Bot: To check availability and book the Evening Banquet Tour for June 7th, 2026…" at bounding box center [237, 169] width 172 height 10
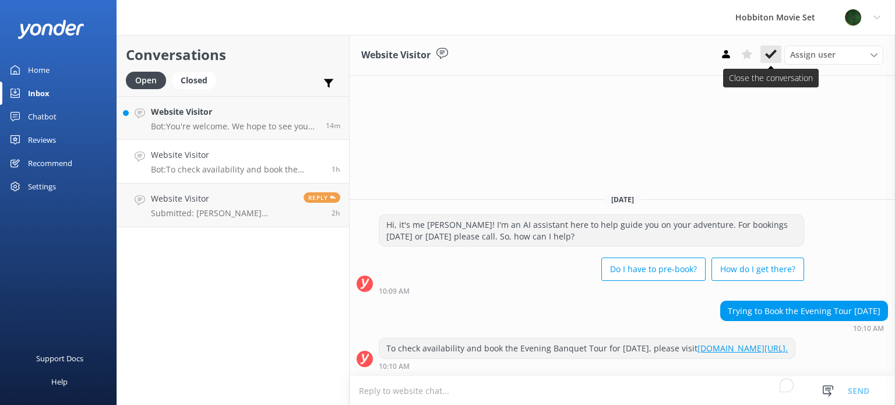
click at [774, 59] on icon at bounding box center [771, 54] width 12 height 12
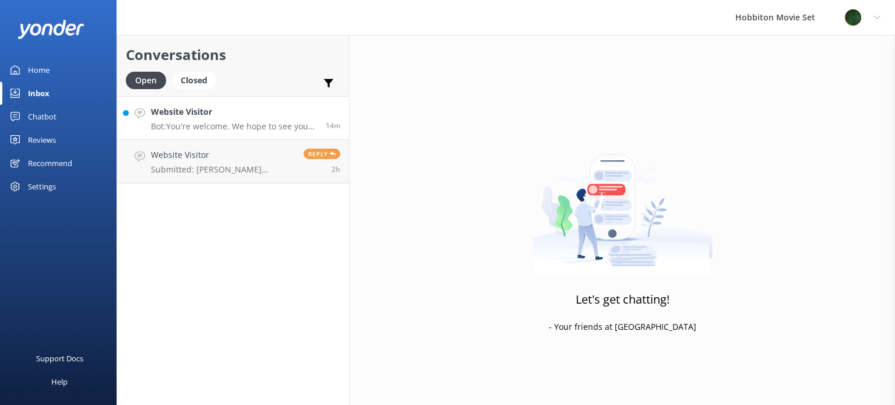
click at [238, 121] on p "Bot: You're welcome. We hope to see you for an adventure soon!" at bounding box center [234, 126] width 166 height 10
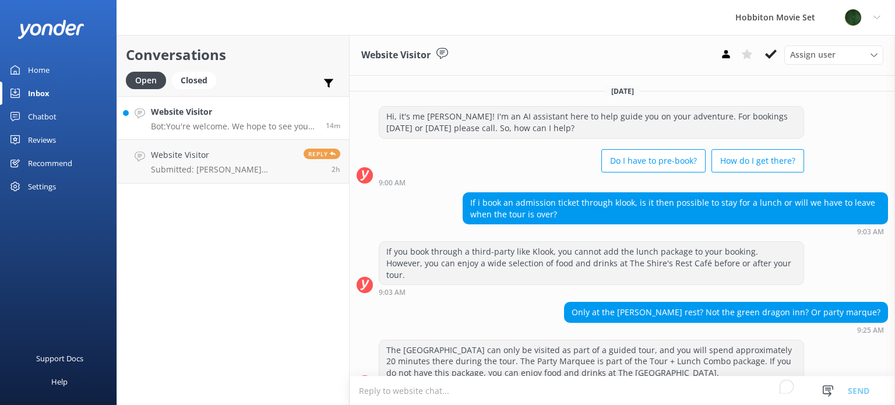
scroll to position [86, 0]
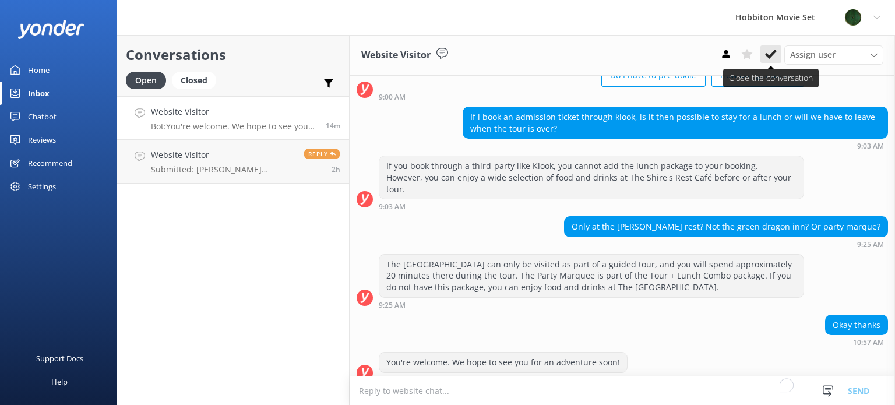
click at [773, 51] on icon at bounding box center [771, 54] width 12 height 12
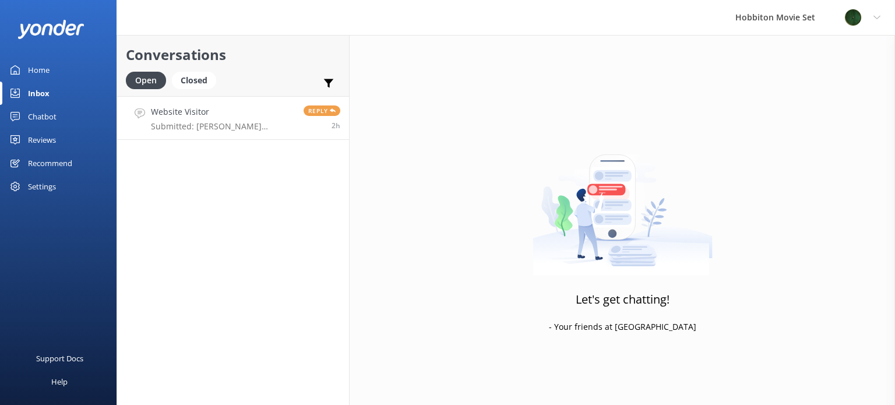
click at [242, 123] on p "Submitted: [PERSON_NAME] [PERSON_NAME][EMAIL_ADDRESS][DOMAIN_NAME] 10 000 580 0…" at bounding box center [223, 126] width 144 height 10
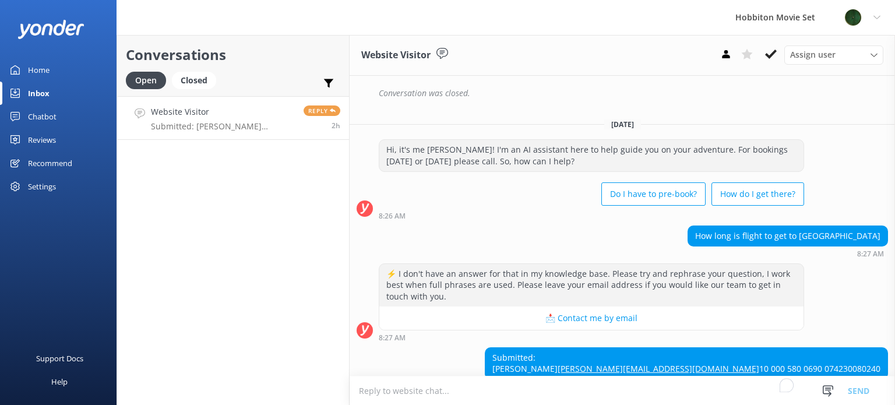
scroll to position [653, 0]
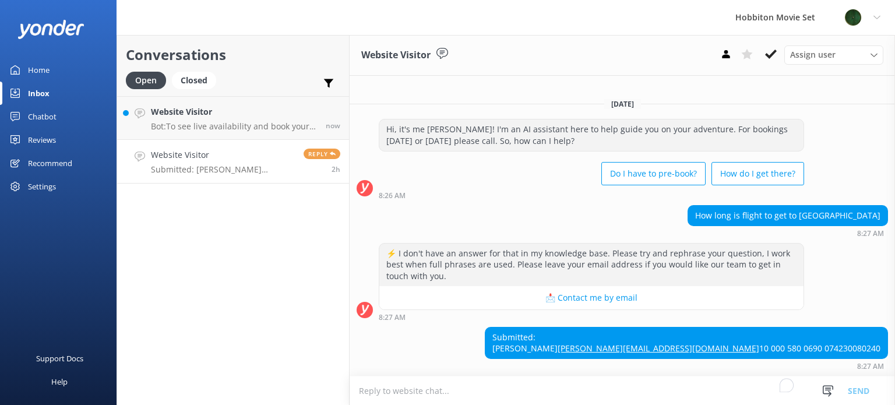
click at [263, 172] on p "Submitted: [PERSON_NAME] [PERSON_NAME][EMAIL_ADDRESS][DOMAIN_NAME] 10 000 580 0…" at bounding box center [223, 169] width 144 height 10
click at [245, 114] on h4 "Website Visitor" at bounding box center [234, 111] width 166 height 13
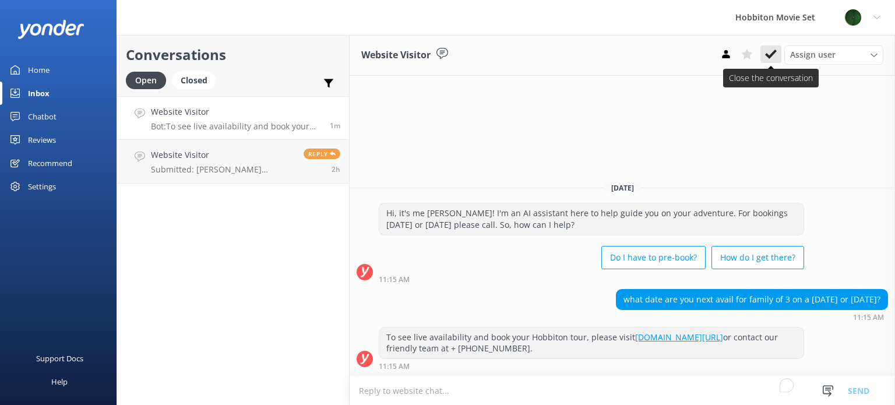
click at [769, 52] on icon at bounding box center [771, 54] width 12 height 12
